Goal: Transaction & Acquisition: Obtain resource

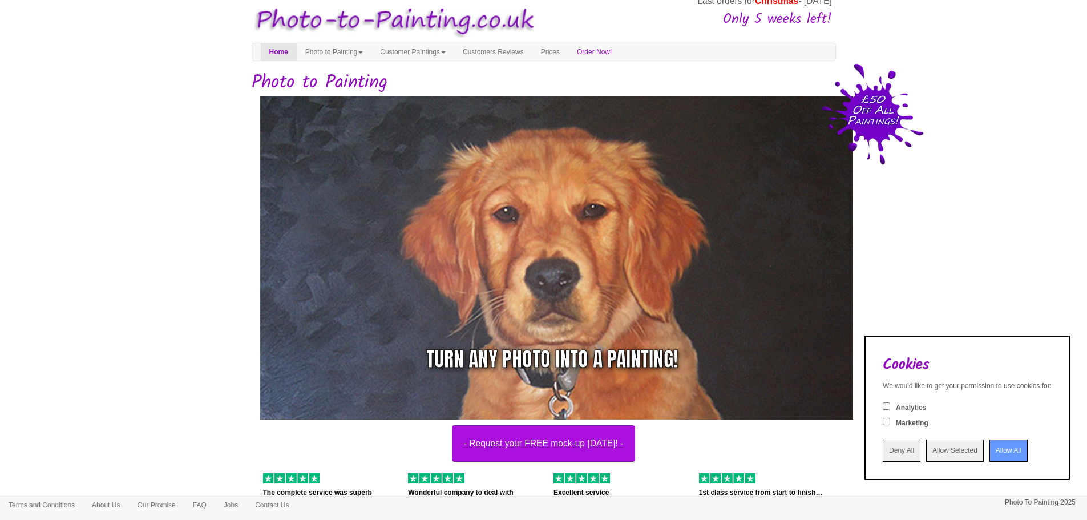
scroll to position [14, 0]
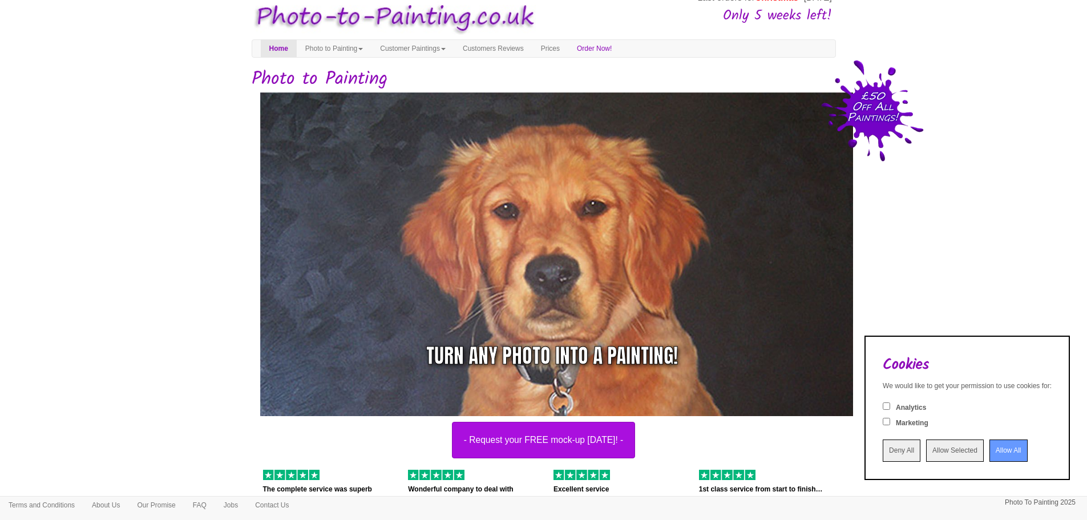
click at [883, 451] on input "Deny All" at bounding box center [902, 450] width 38 height 22
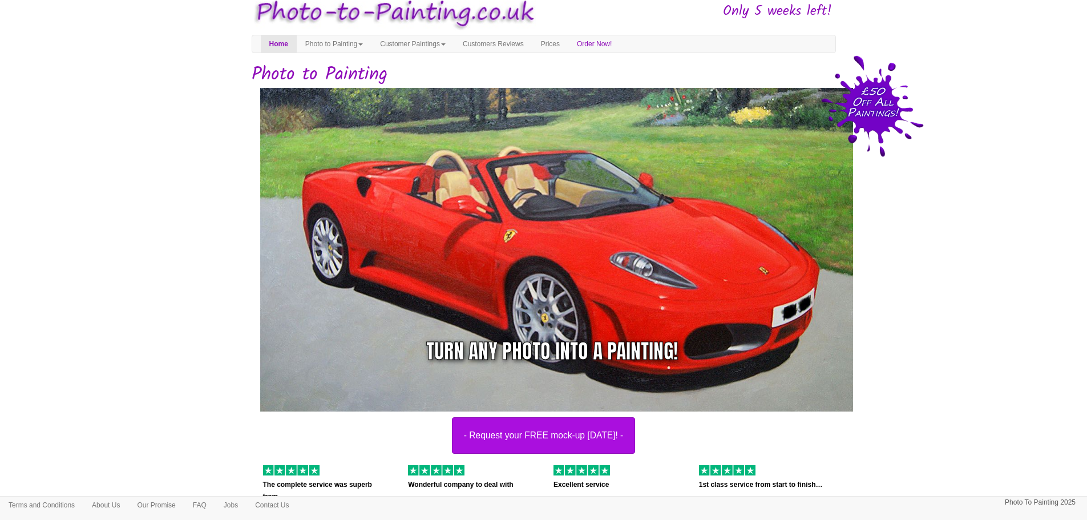
scroll to position [0, 0]
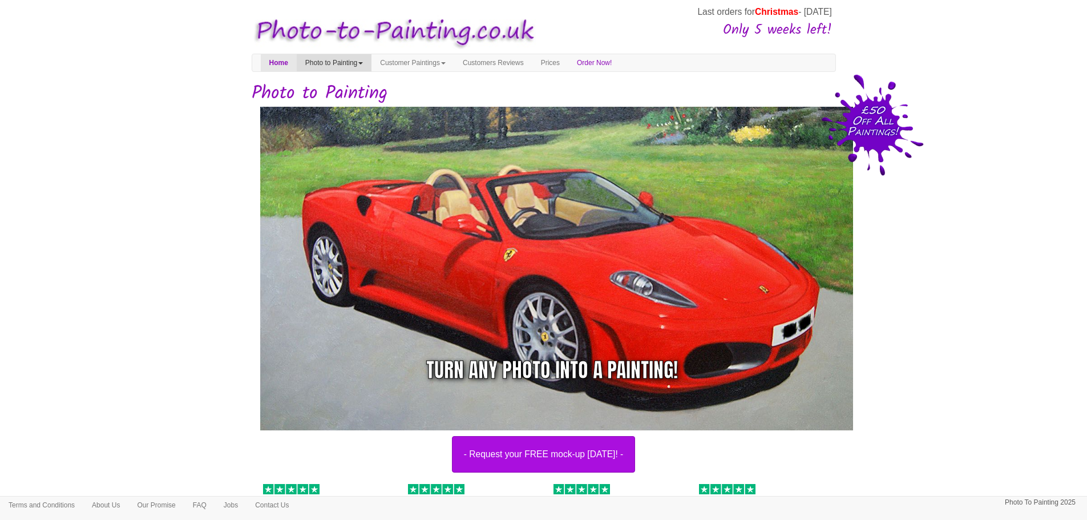
click at [342, 58] on link "Photo to Painting" at bounding box center [334, 62] width 75 height 17
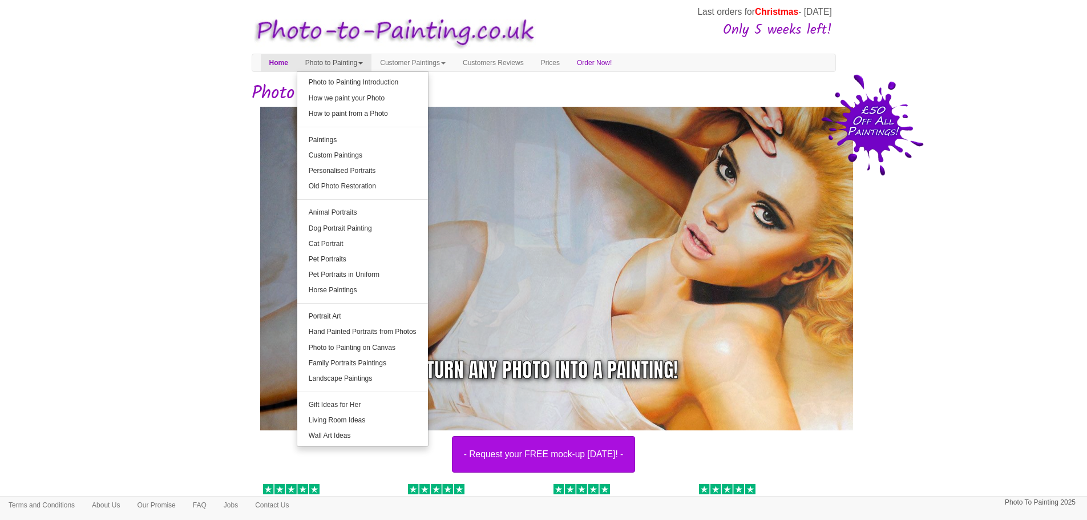
click at [505, 87] on h1 "Photo to Painting" at bounding box center [544, 93] width 584 height 20
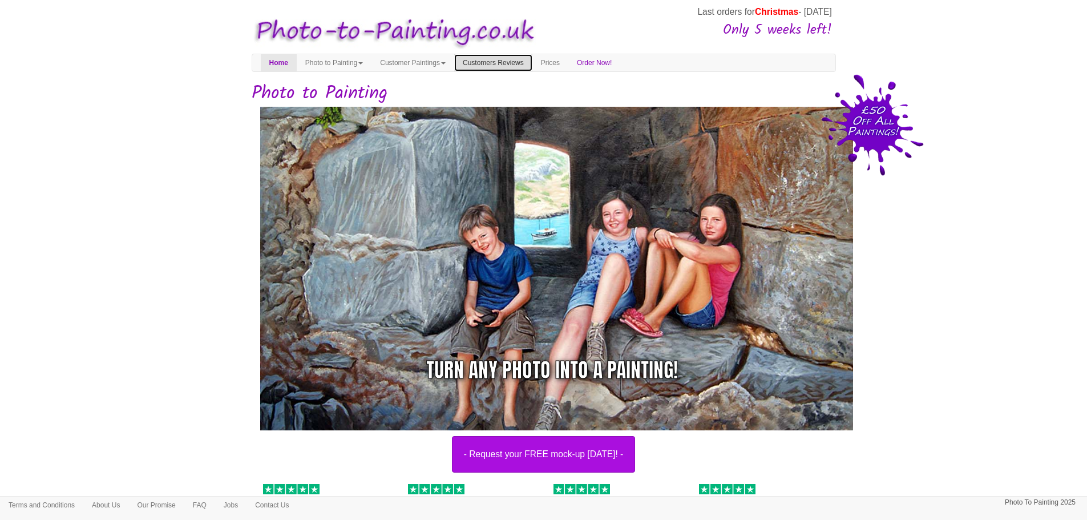
click at [506, 63] on link "Customers Reviews" at bounding box center [493, 62] width 78 height 17
click at [454, 64] on link "Customer Paintings" at bounding box center [413, 62] width 83 height 17
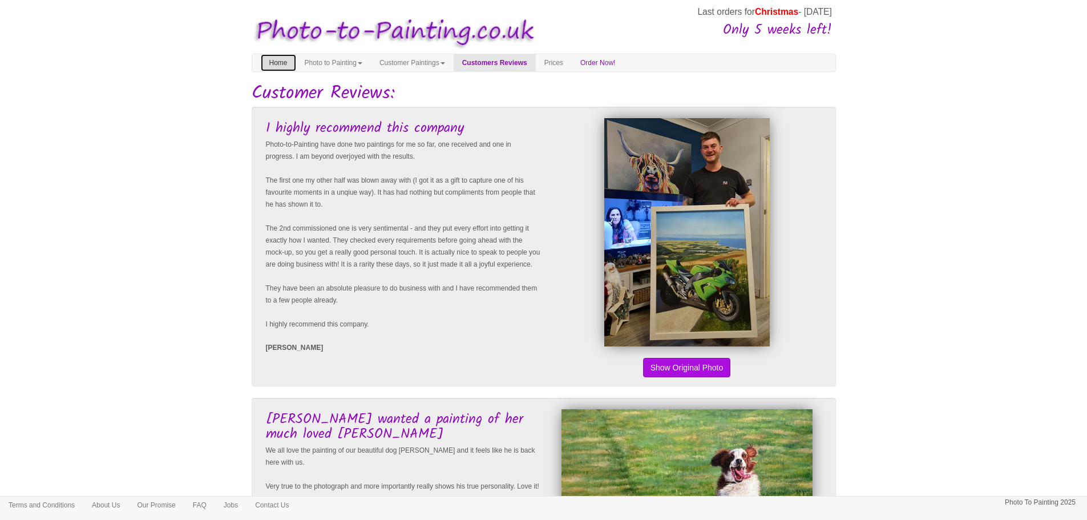
click at [288, 60] on link "Home" at bounding box center [278, 62] width 35 height 17
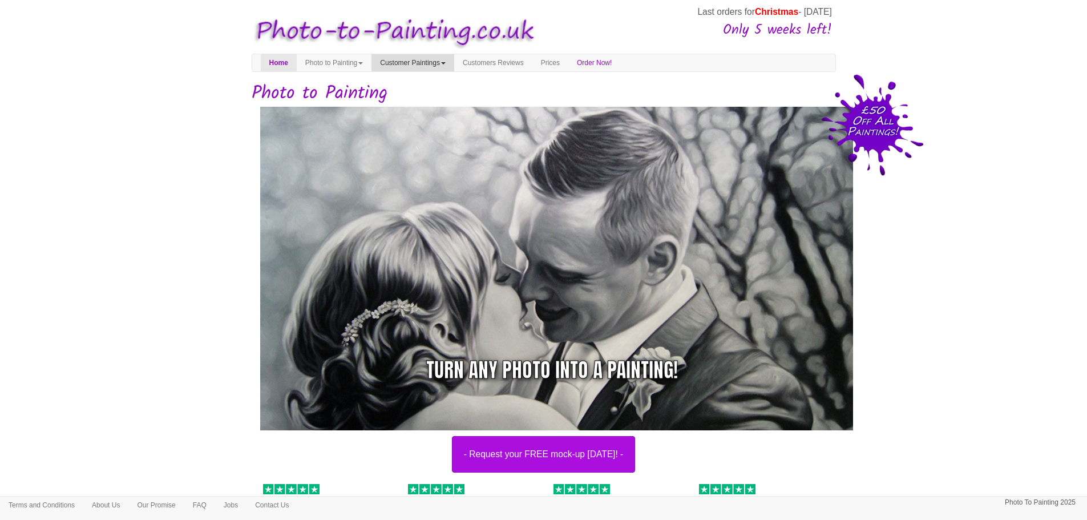
click at [405, 58] on link "Customer Paintings" at bounding box center [413, 62] width 83 height 17
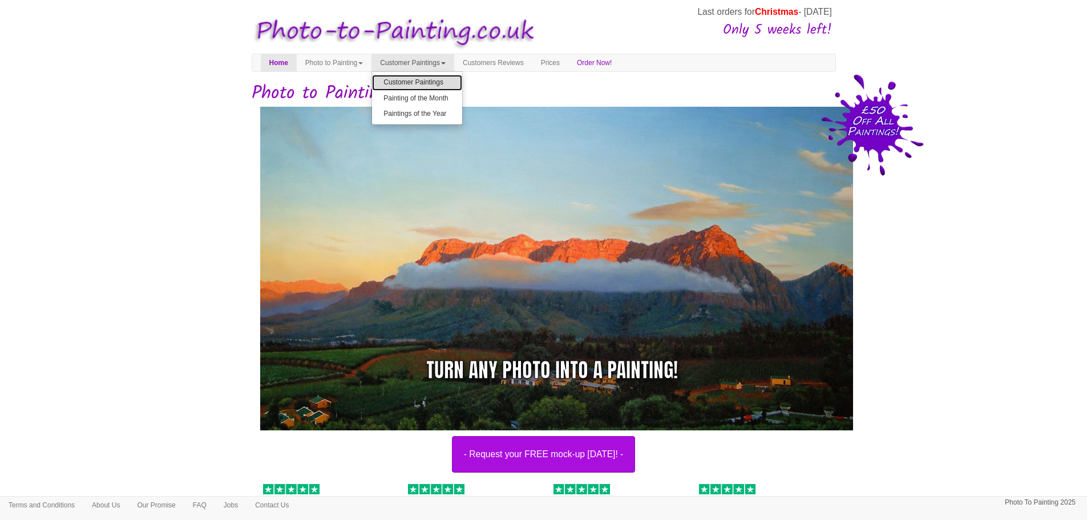
click at [416, 88] on link "Customer Paintings" at bounding box center [417, 82] width 90 height 15
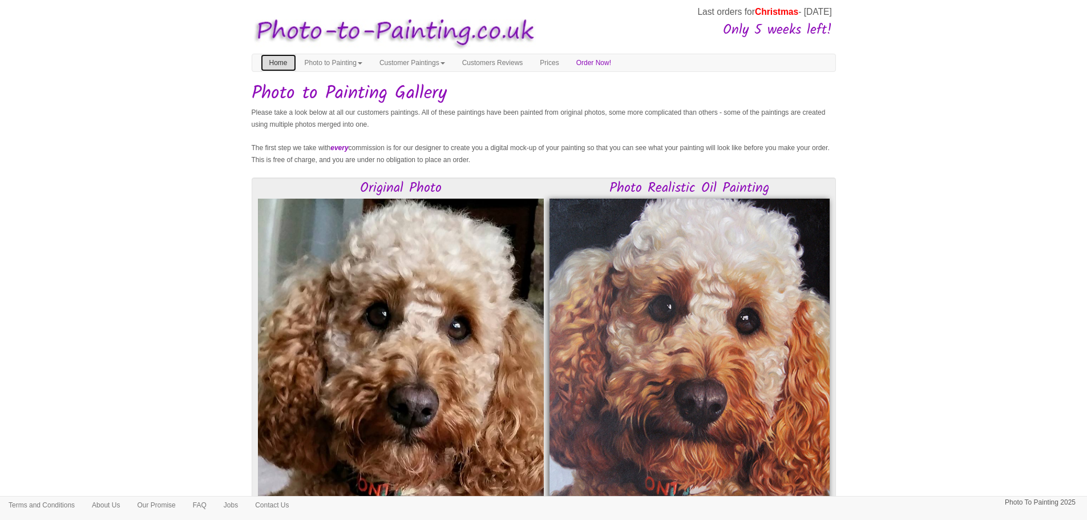
click at [275, 62] on link "Home" at bounding box center [278, 62] width 35 height 17
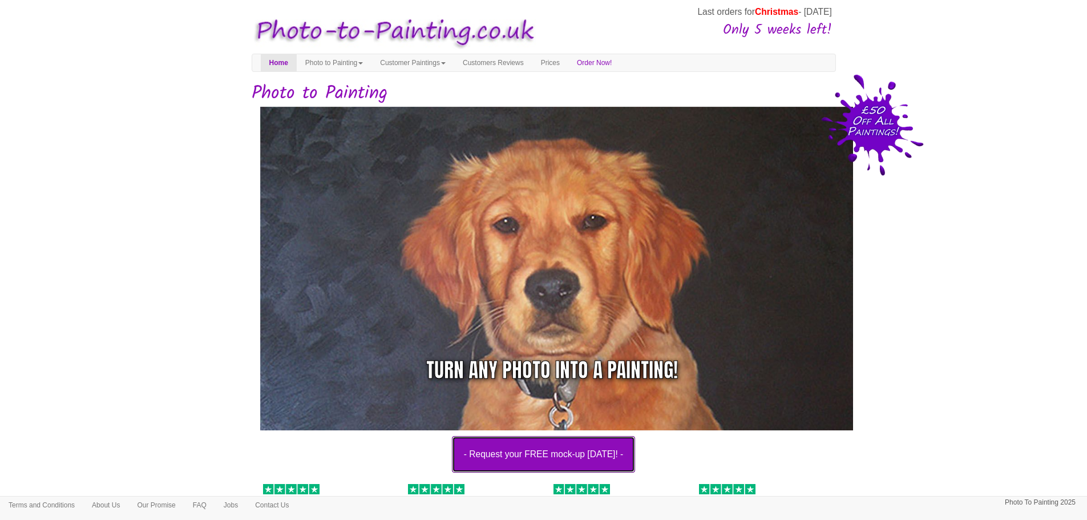
click at [499, 451] on button "- Request your FREE mock-up today! -" at bounding box center [544, 454] width 184 height 37
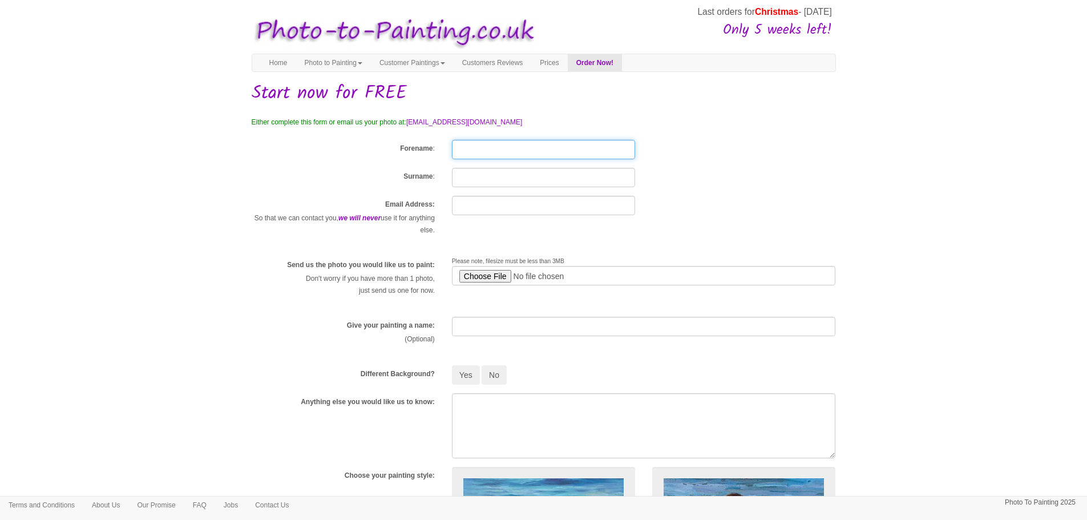
click at [469, 147] on input "Forename" at bounding box center [543, 149] width 183 height 19
click at [470, 146] on input "Forename" at bounding box center [543, 149] width 183 height 19
type input "Jayne"
type input "Rolph"
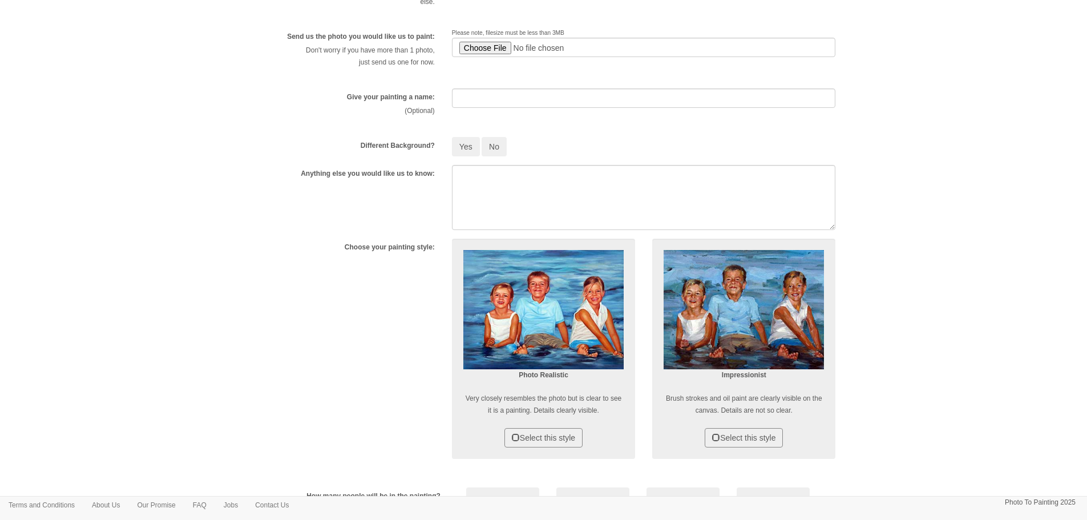
scroll to position [243, 0]
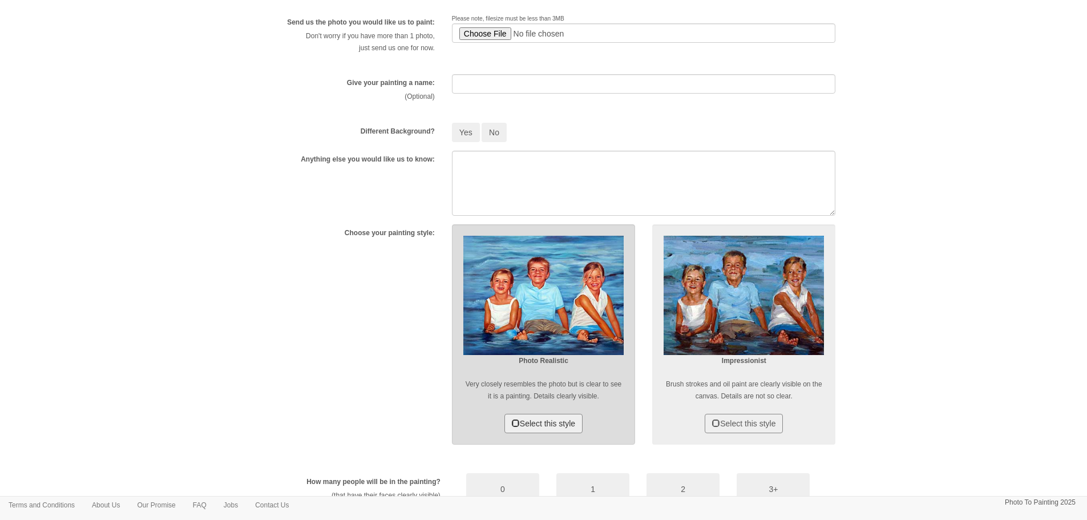
type input "[PERSON_NAME][EMAIL_ADDRESS][PERSON_NAME][DOMAIN_NAME]"
click at [550, 422] on button "Select this style" at bounding box center [544, 423] width 78 height 19
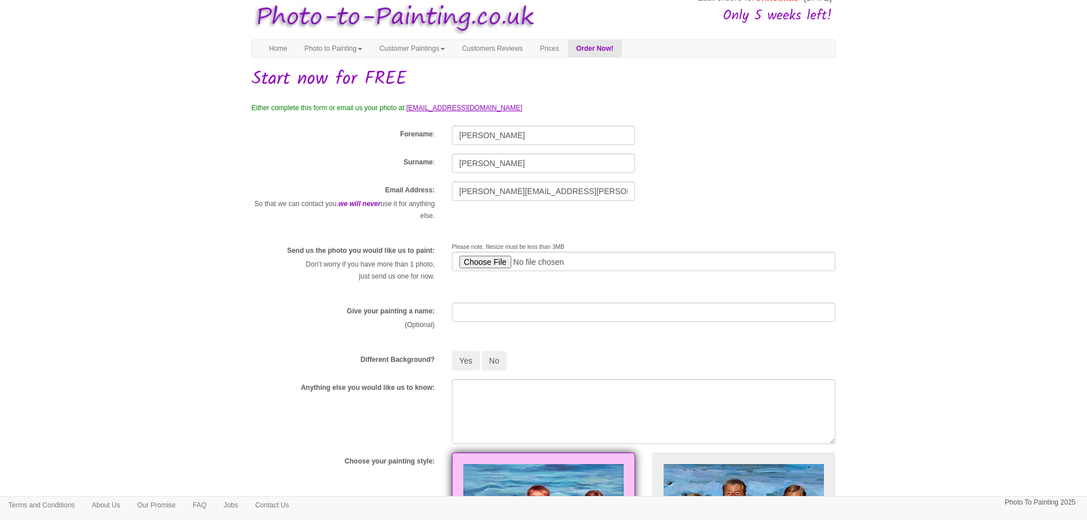
scroll to position [0, 0]
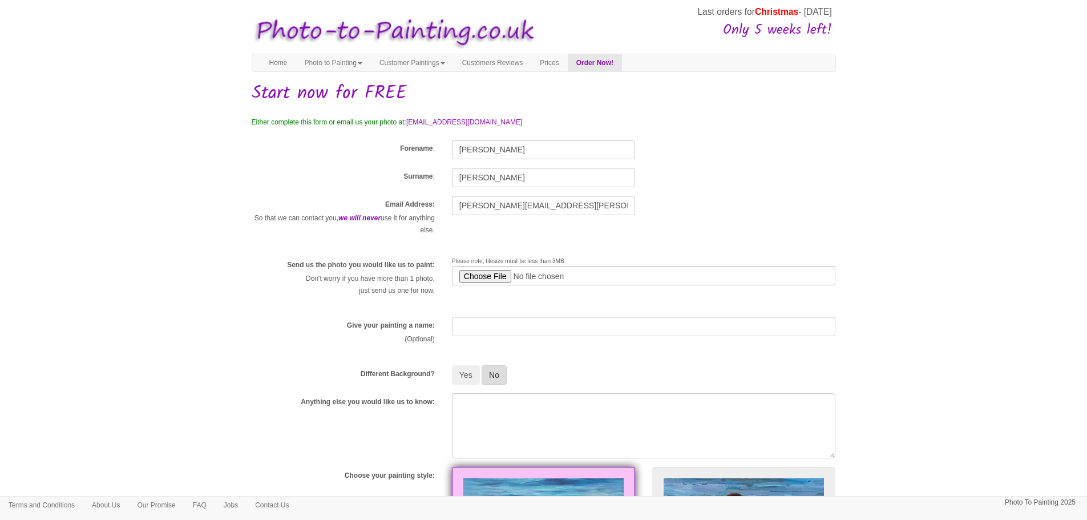
click at [491, 376] on button "No" at bounding box center [494, 374] width 25 height 19
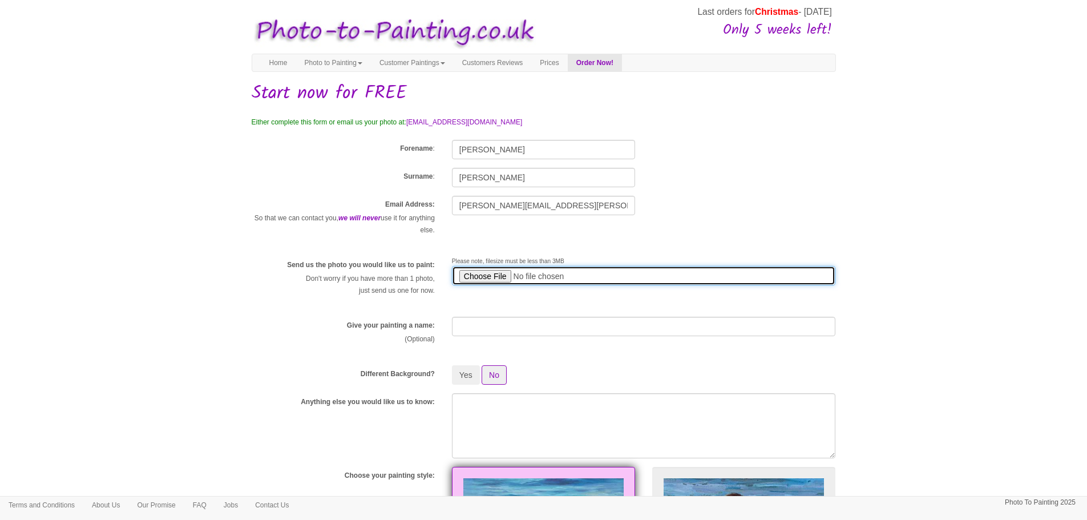
click at [482, 276] on input "file" at bounding box center [644, 275] width 384 height 19
type input "C:\fakepath\Jan photo.jpg"
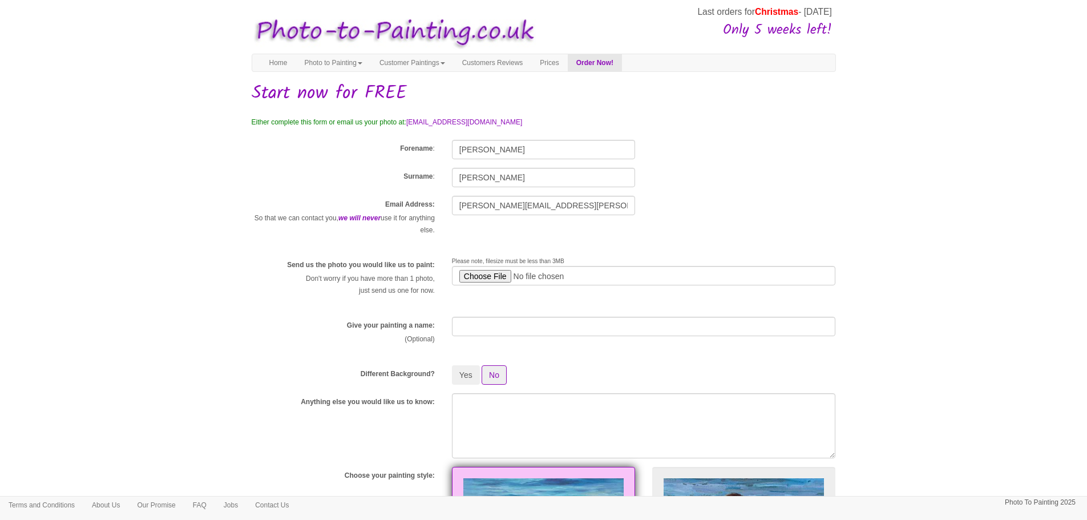
click at [525, 296] on div "Send us the photo you would like us to paint: Don't worry if you have more than…" at bounding box center [544, 282] width 602 height 52
click at [521, 296] on div "Send us the photo you would like us to paint: Don't worry if you have more than…" at bounding box center [544, 282] width 602 height 52
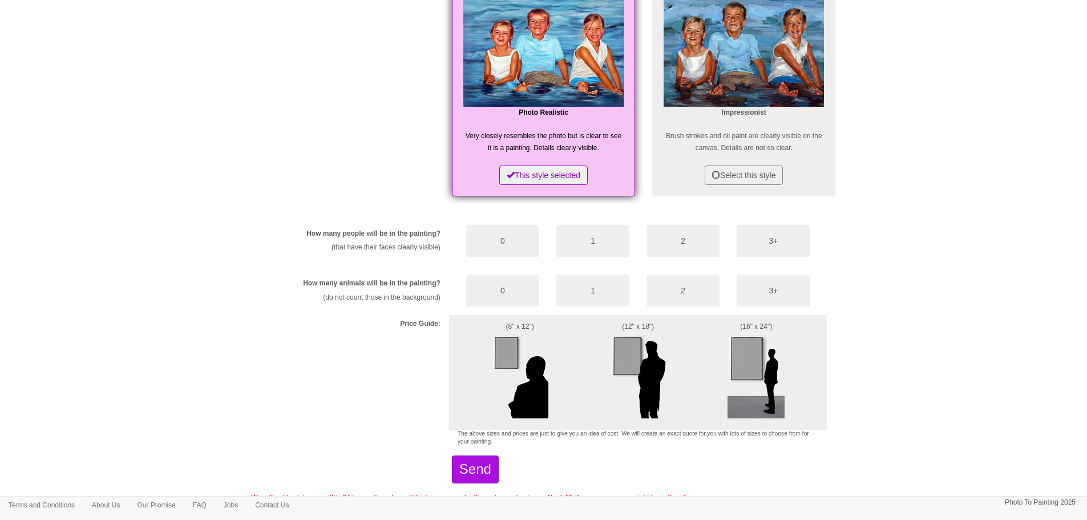
scroll to position [499, 0]
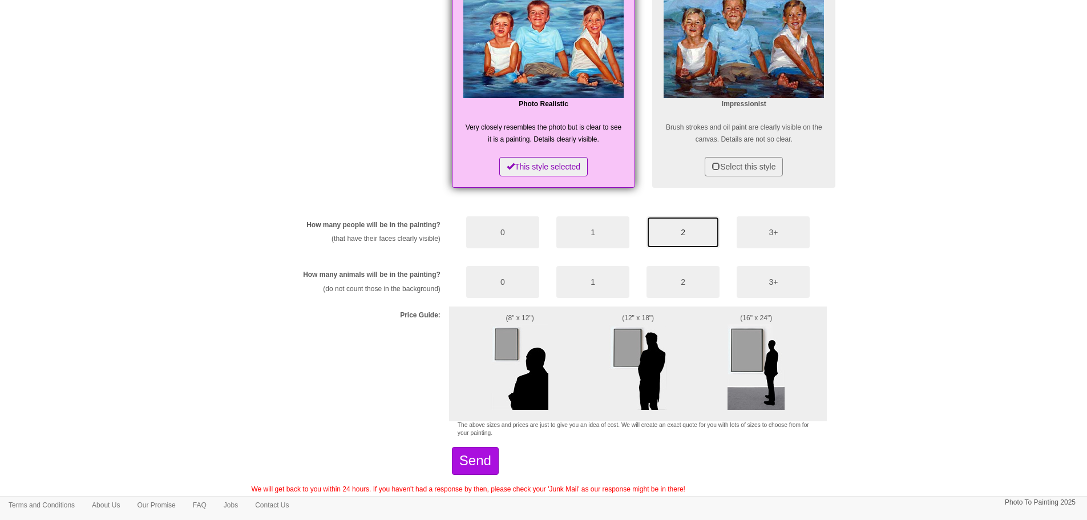
click at [673, 226] on button "2" at bounding box center [683, 232] width 73 height 32
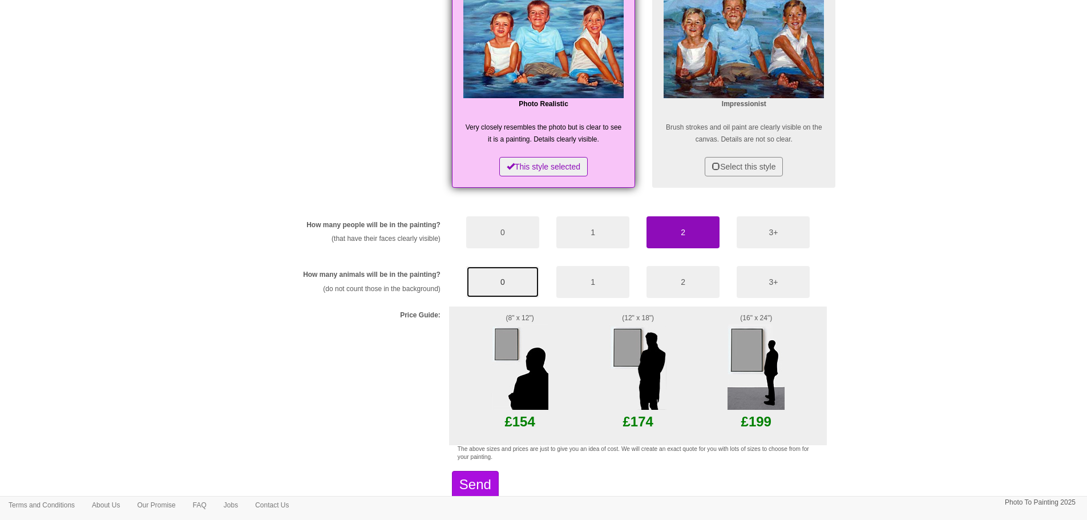
click at [490, 286] on button "0" at bounding box center [502, 282] width 73 height 32
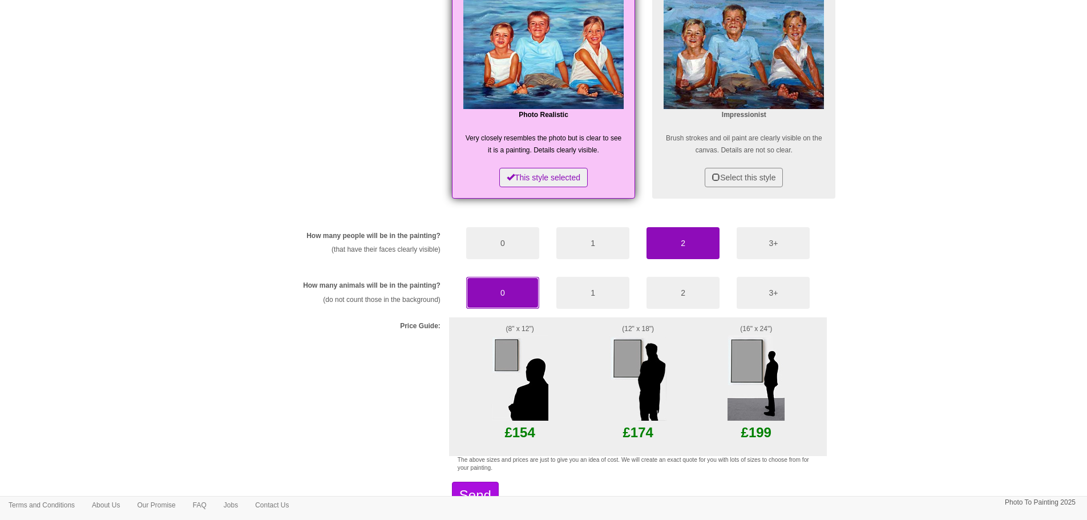
scroll to position [485, 0]
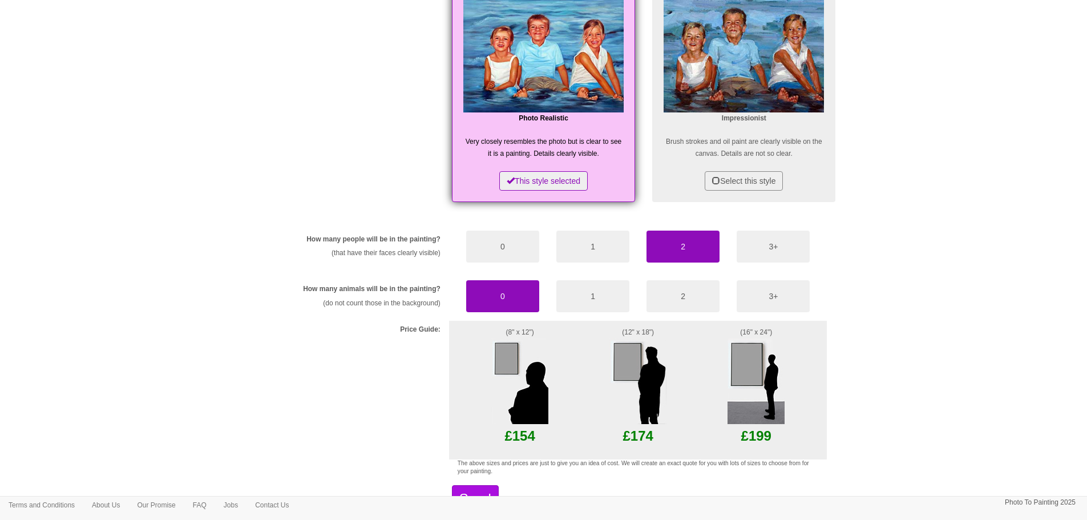
click at [638, 388] on img at bounding box center [638, 381] width 57 height 86
click at [625, 356] on img at bounding box center [638, 381] width 57 height 86
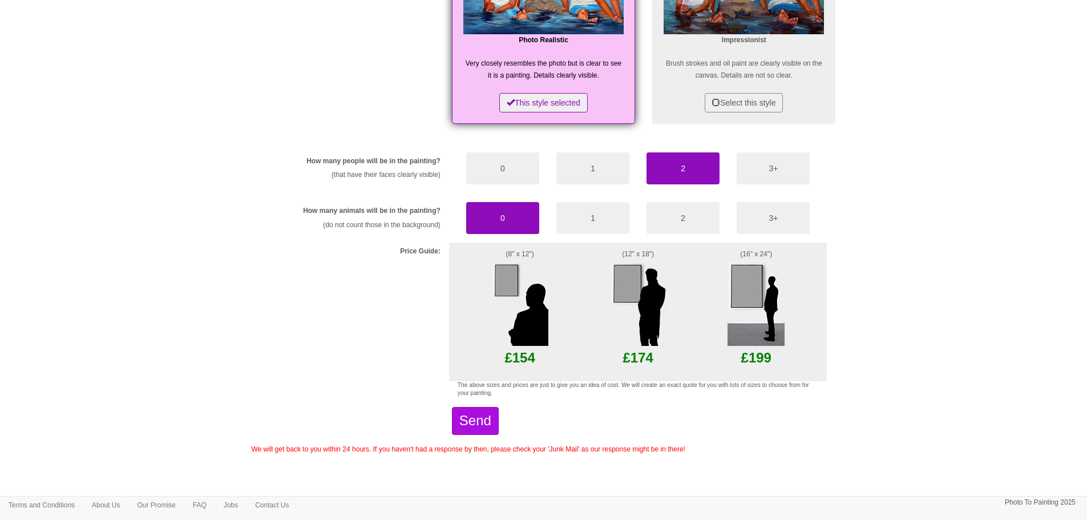
scroll to position [564, 0]
click at [499, 424] on button "Send" at bounding box center [475, 419] width 47 height 27
